Goal: Transaction & Acquisition: Purchase product/service

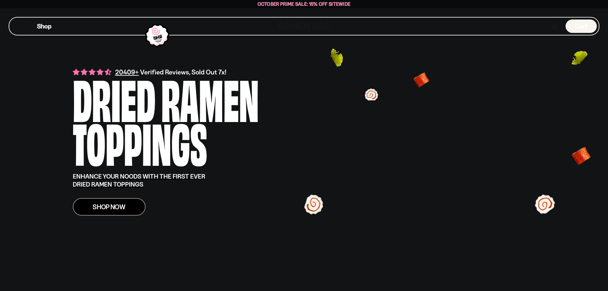
click at [106, 208] on span "Shop Now" at bounding box center [109, 206] width 33 height 7
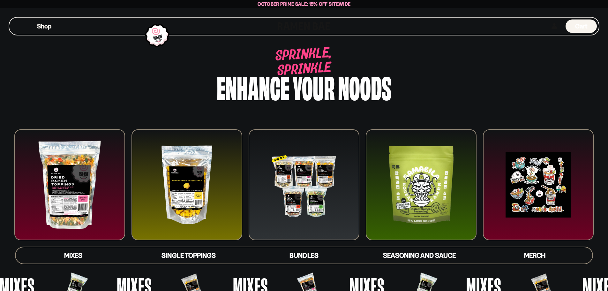
scroll to position [64, 0]
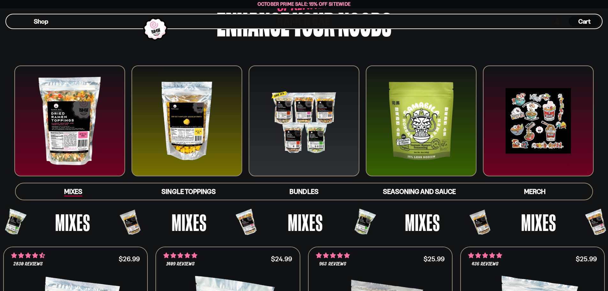
click at [79, 193] on span "Mixes" at bounding box center [73, 191] width 18 height 9
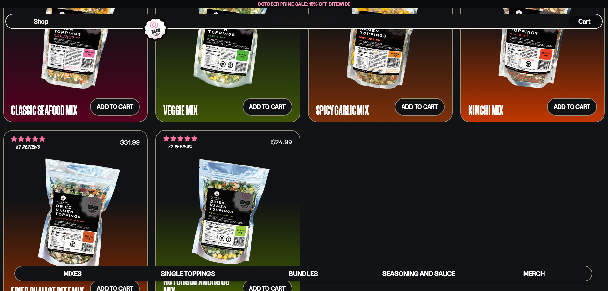
scroll to position [400, 0]
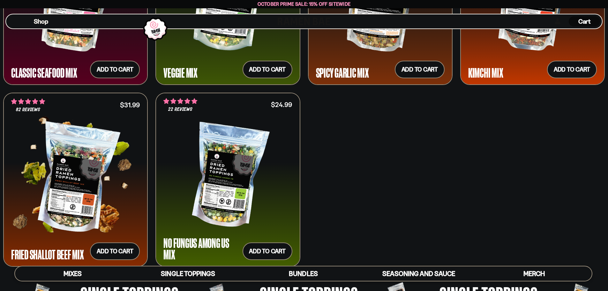
click at [68, 190] on div at bounding box center [75, 179] width 129 height 107
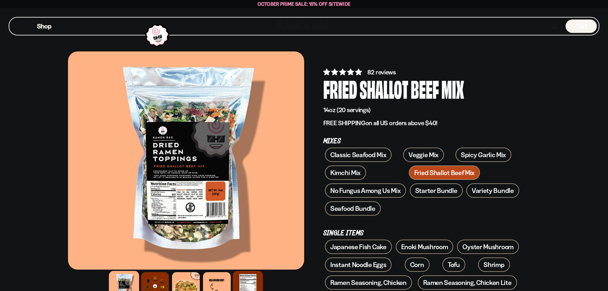
click at [246, 284] on div at bounding box center [248, 286] width 30 height 30
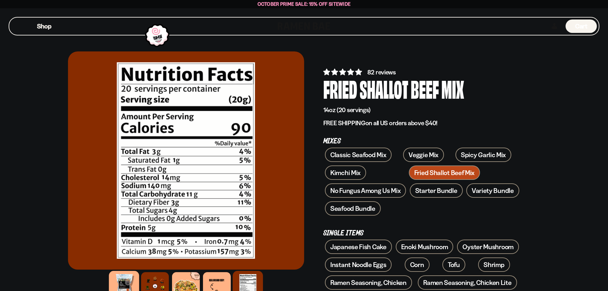
click at [126, 280] on div at bounding box center [124, 286] width 30 height 30
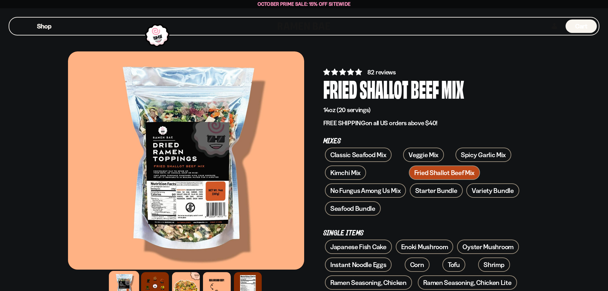
click at [180, 201] on div at bounding box center [186, 160] width 236 height 218
click at [185, 190] on div at bounding box center [186, 160] width 236 height 218
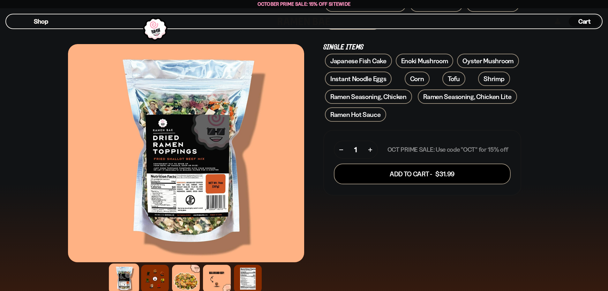
scroll to position [319, 0]
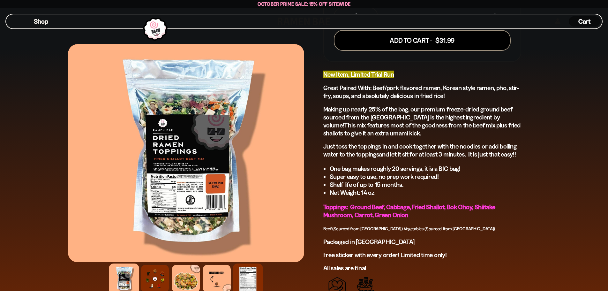
click at [250, 275] on div at bounding box center [248, 278] width 30 height 30
